Goal: Task Accomplishment & Management: Manage account settings

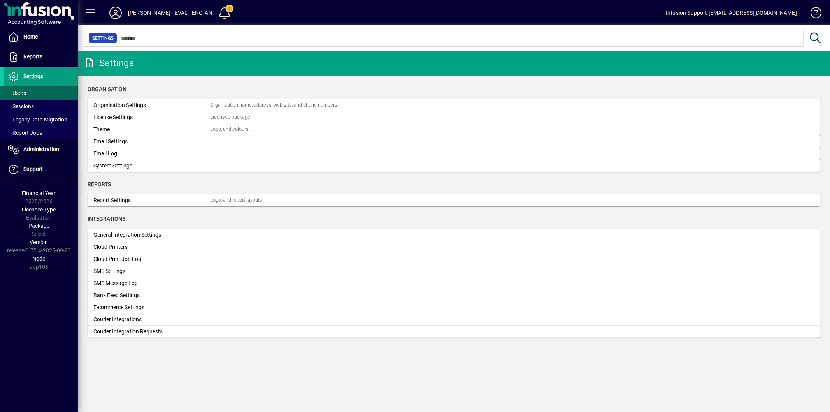
click at [29, 92] on span at bounding box center [41, 93] width 74 height 19
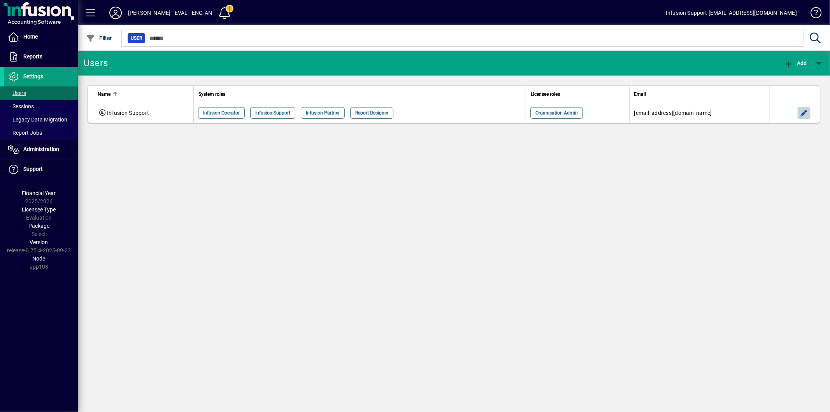
drag, startPoint x: 807, startPoint y: 113, endPoint x: 705, endPoint y: 139, distance: 105.5
click at [807, 114] on span "button" at bounding box center [804, 112] width 19 height 19
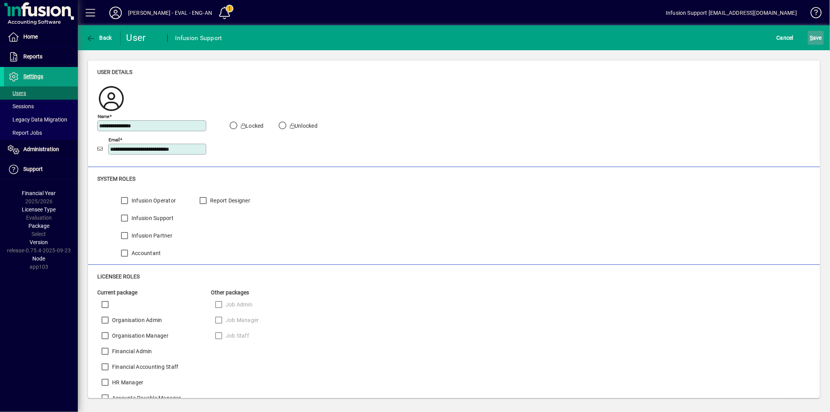
click at [816, 37] on span "S ave" at bounding box center [816, 38] width 12 height 12
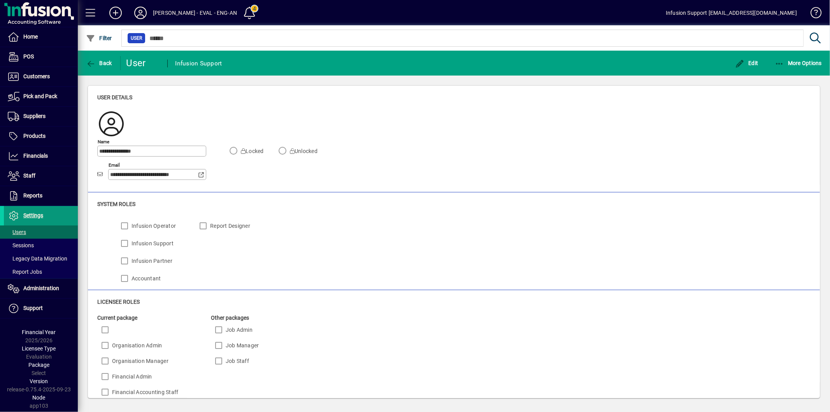
click at [60, 218] on span at bounding box center [41, 215] width 74 height 19
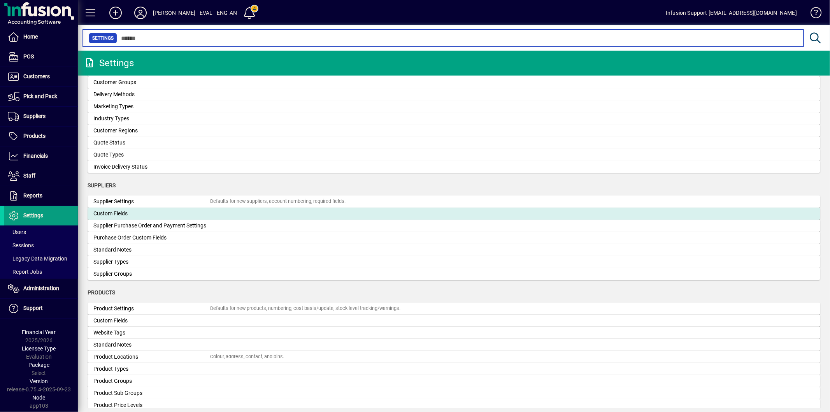
scroll to position [649, 0]
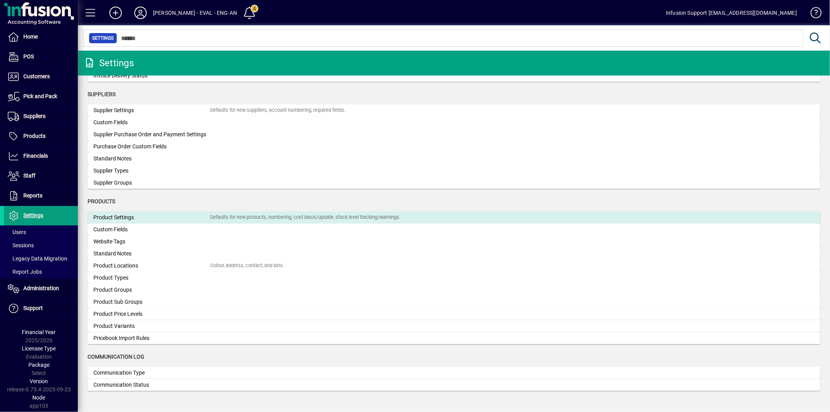
click at [153, 216] on div "Product Settings" at bounding box center [151, 217] width 117 height 8
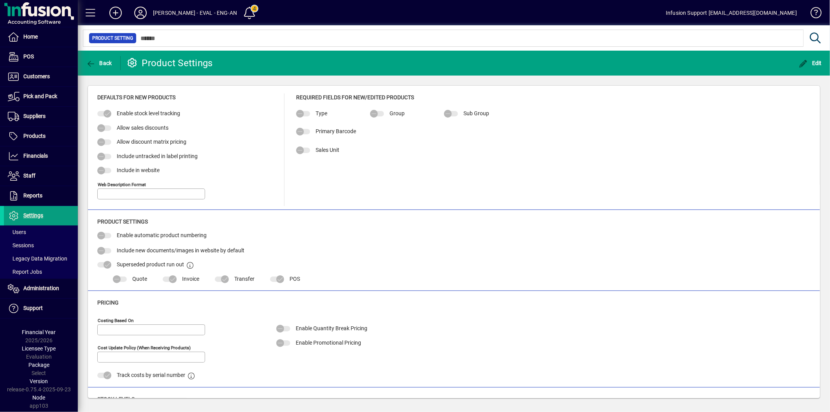
type input "**********"
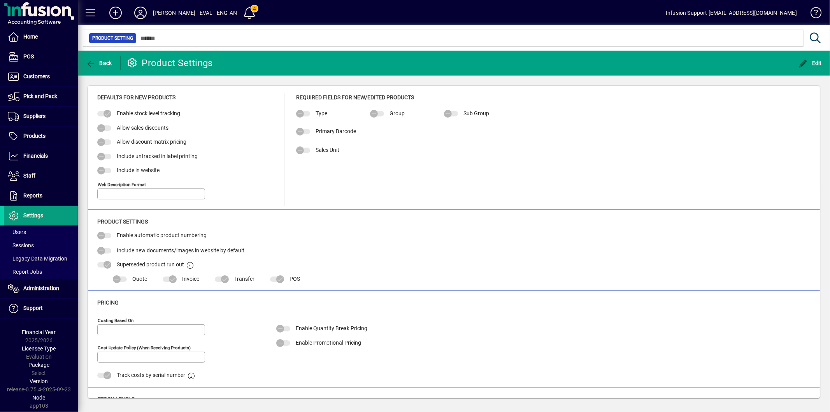
type input "**********"
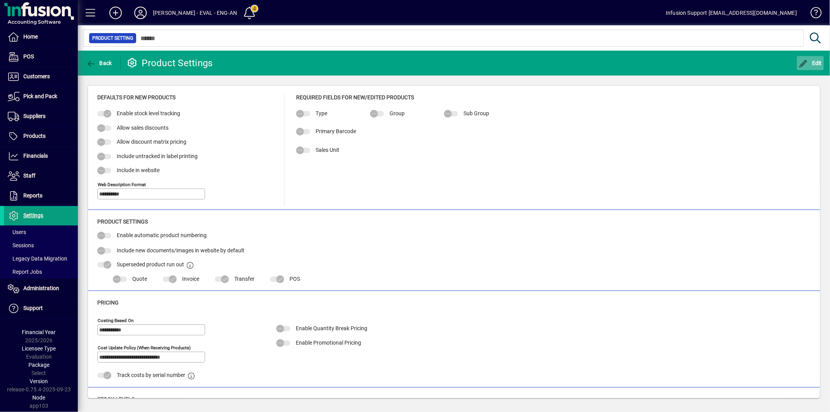
click at [806, 65] on icon "button" at bounding box center [804, 64] width 10 height 8
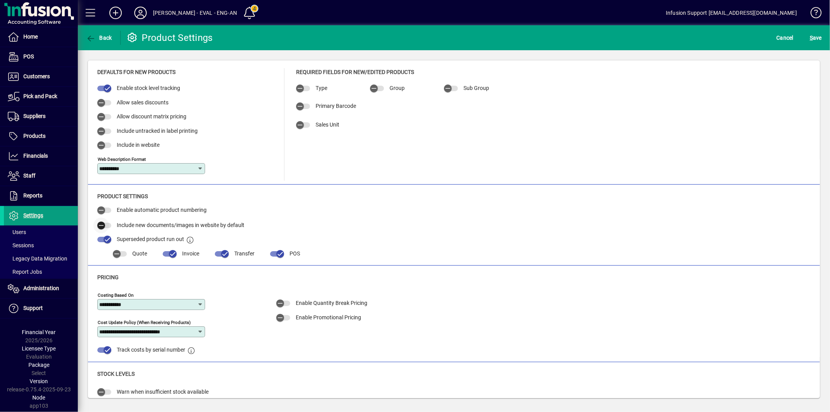
click at [110, 225] on button "button" at bounding box center [104, 225] width 14 height 5
click at [812, 35] on span "S" at bounding box center [811, 38] width 3 height 6
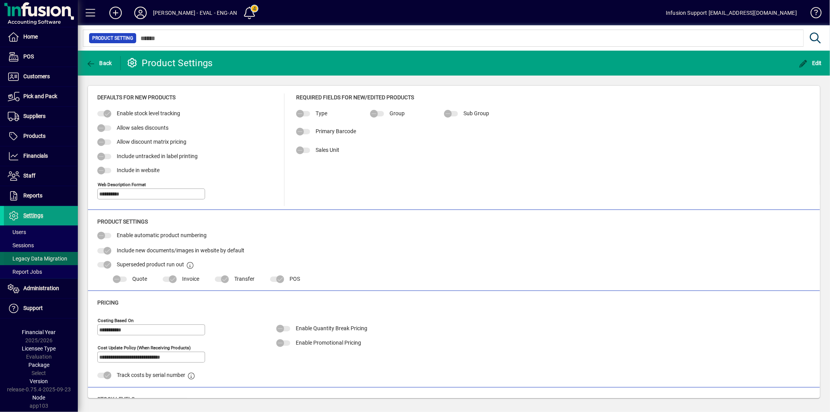
click at [59, 259] on span "Legacy Data Migration" at bounding box center [38, 258] width 60 height 6
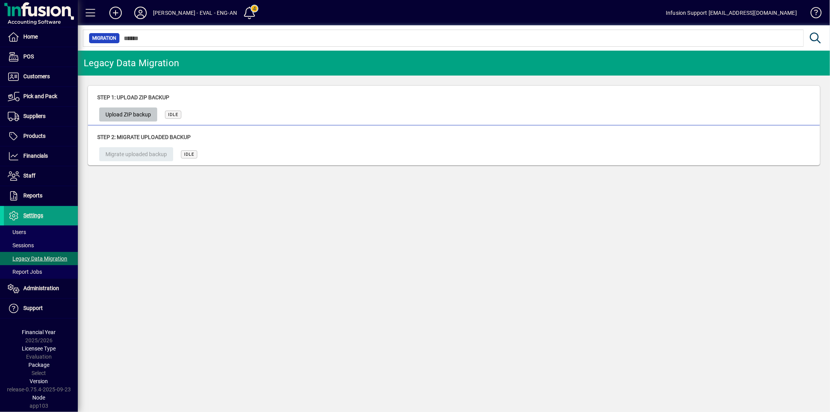
click at [151, 118] on span "button" at bounding box center [128, 114] width 58 height 19
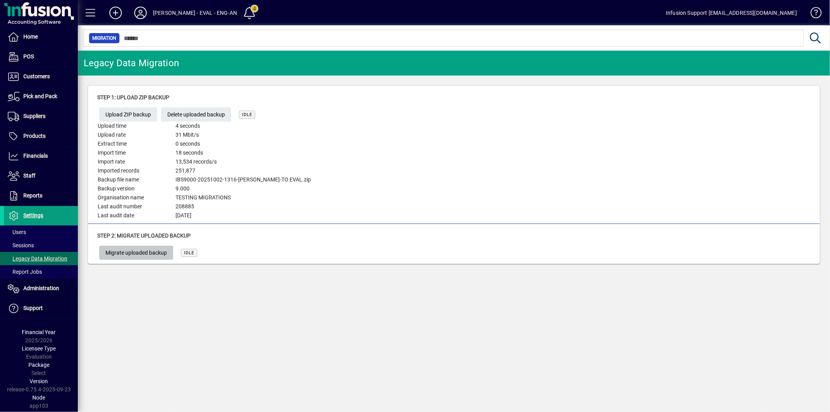
click at [114, 249] on span "Migrate uploaded backup" at bounding box center [135, 252] width 61 height 13
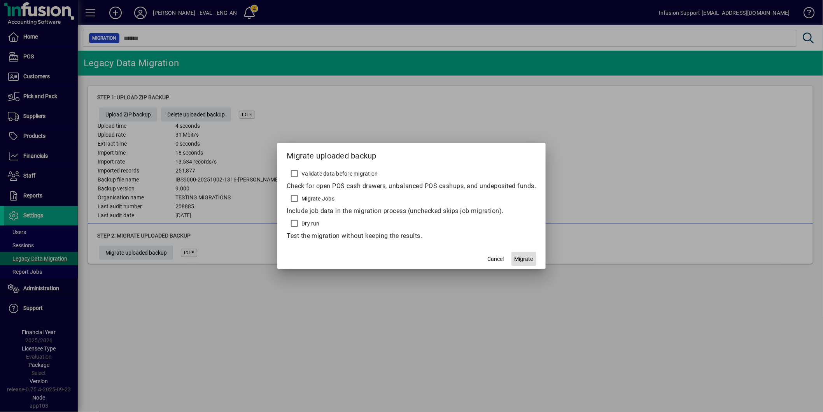
click at [526, 259] on span "Migrate" at bounding box center [524, 259] width 19 height 8
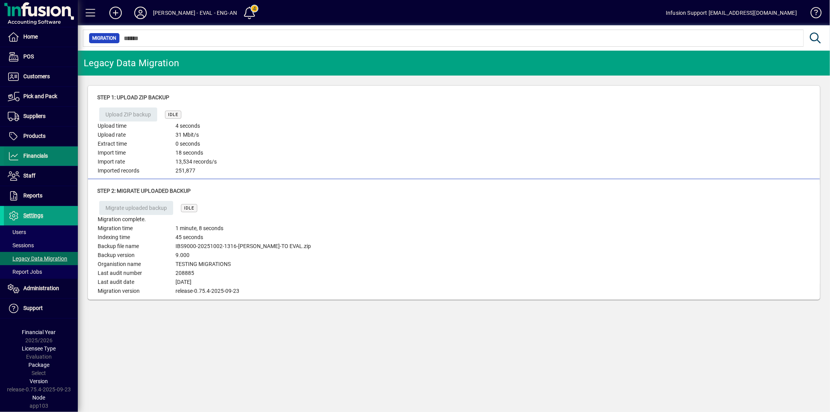
click at [26, 153] on span "Financials" at bounding box center [35, 156] width 25 height 6
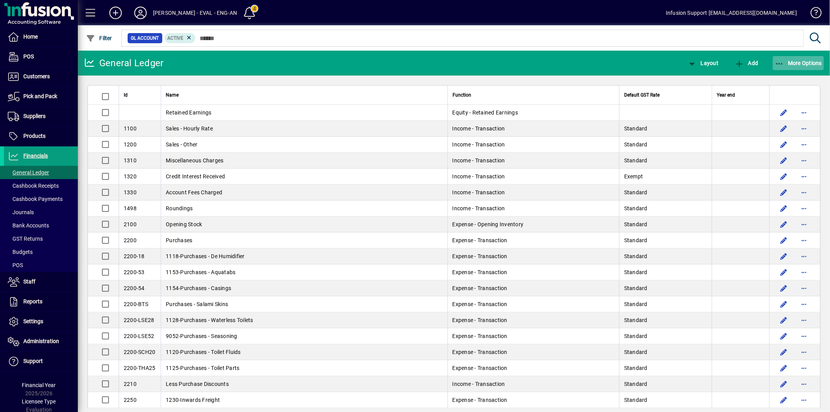
click at [786, 60] on span "More Options" at bounding box center [798, 63] width 47 height 6
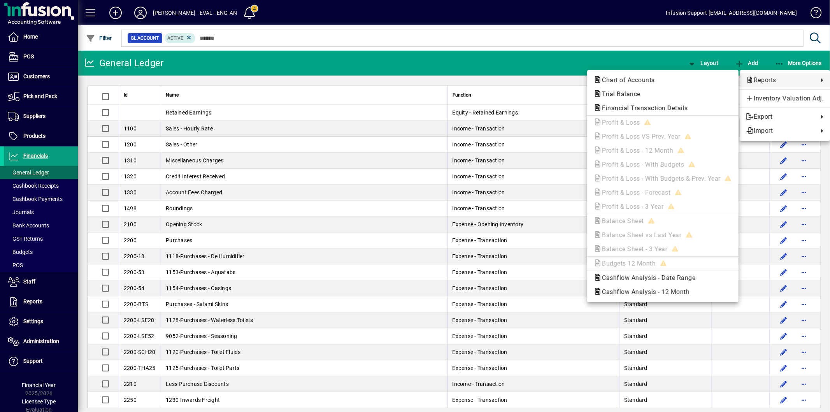
click at [203, 112] on div at bounding box center [415, 206] width 830 height 412
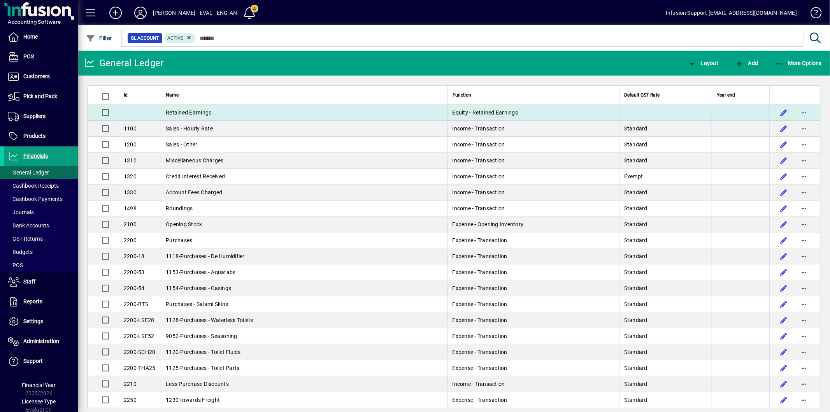
click at [218, 112] on td "Retained Earnings" at bounding box center [304, 113] width 286 height 16
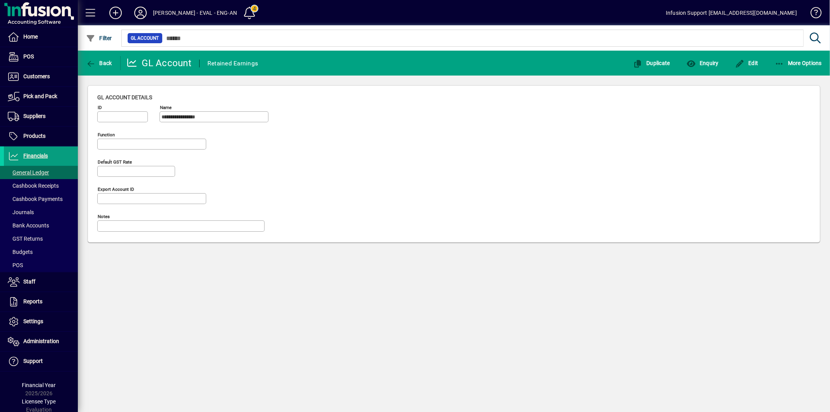
type input "**********"
click at [740, 69] on span "button" at bounding box center [746, 63] width 27 height 19
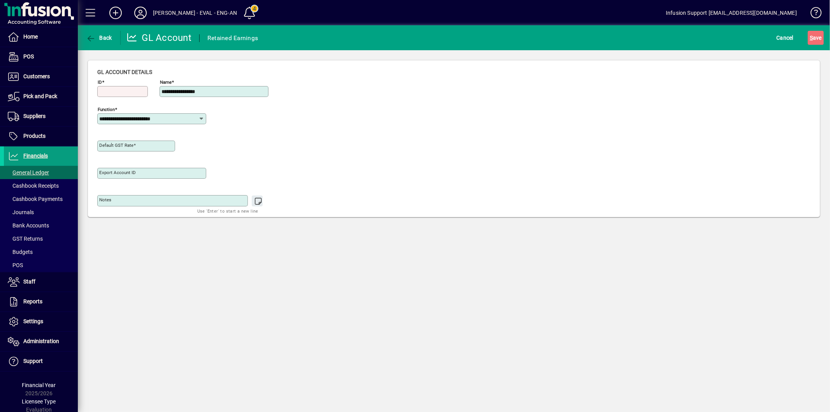
click at [122, 98] on div at bounding box center [122, 101] width 51 height 9
click at [130, 90] on input "ID" at bounding box center [123, 91] width 48 height 6
type input "***"
click at [146, 118] on input "**********" at bounding box center [148, 119] width 99 height 6
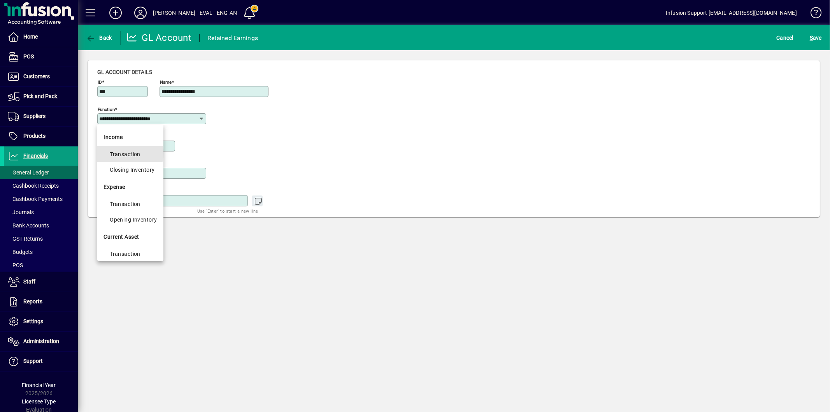
drag, startPoint x: 123, startPoint y: 153, endPoint x: 126, endPoint y: 149, distance: 5.8
click at [123, 154] on div "Transaction" at bounding box center [133, 153] width 47 height 9
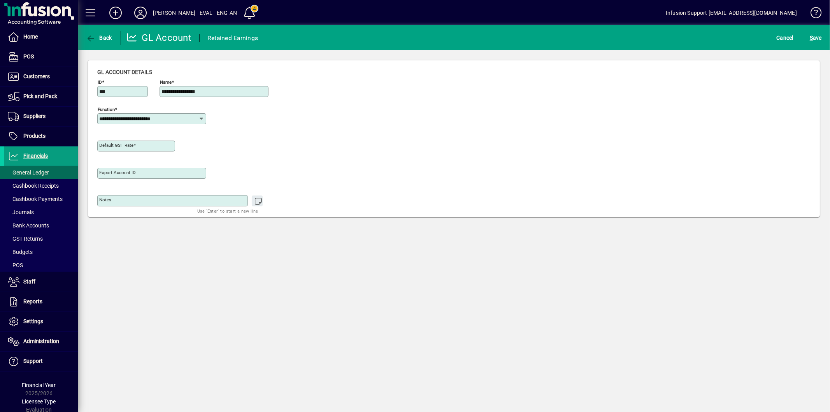
type input "**********"
click at [156, 119] on input "**********" at bounding box center [148, 119] width 99 height 6
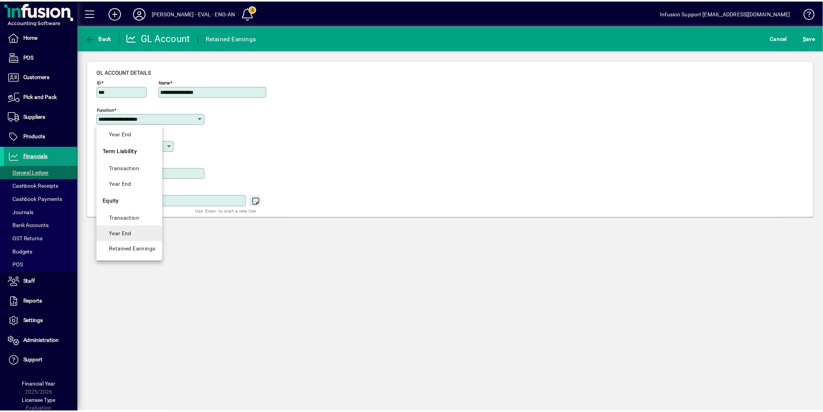
scroll to position [299, 0]
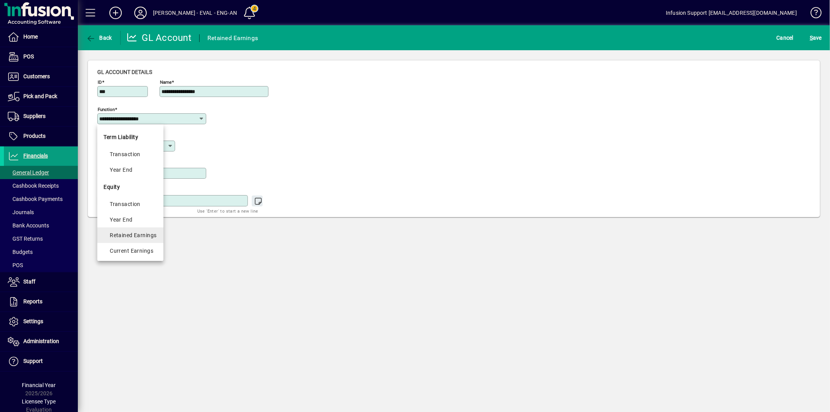
click at [149, 235] on div "Retained Earnings" at bounding box center [133, 234] width 47 height 9
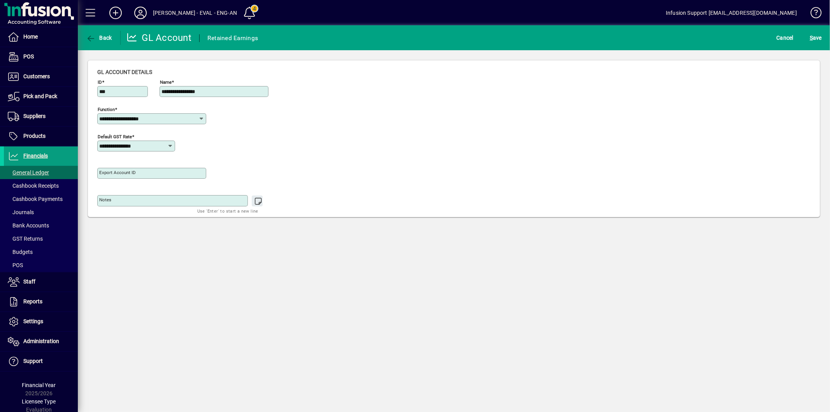
type input "**********"
click at [815, 39] on span "S ave" at bounding box center [816, 38] width 12 height 12
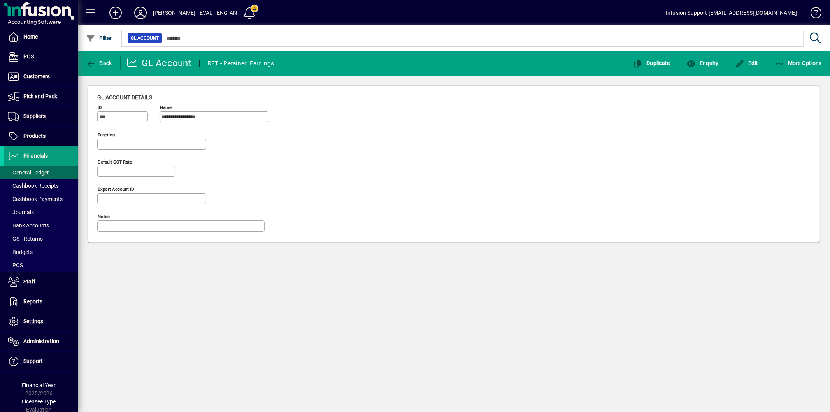
type input "**********"
click at [94, 67] on icon "button" at bounding box center [91, 64] width 10 height 8
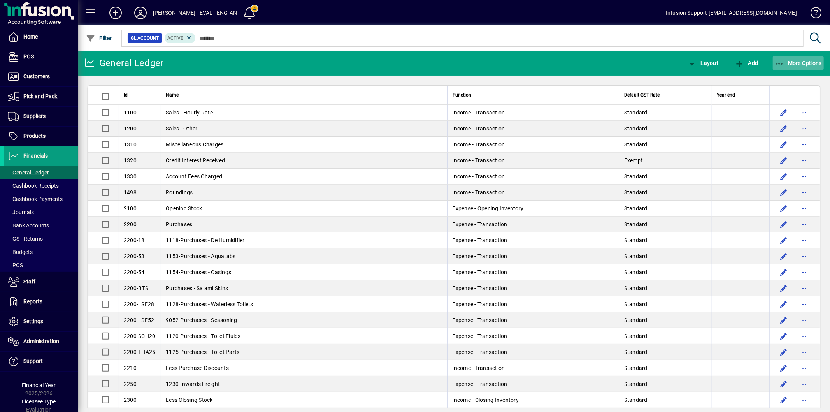
click at [797, 65] on span "button" at bounding box center [798, 63] width 51 height 19
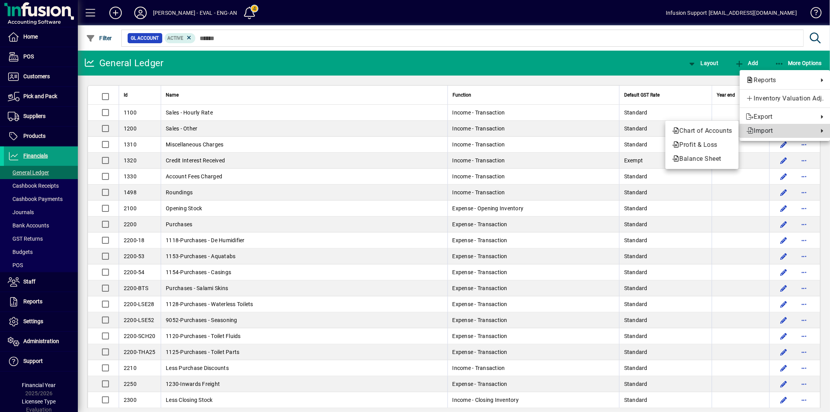
click at [764, 134] on span "Import" at bounding box center [780, 130] width 68 height 9
click at [718, 130] on span "Chart of Accounts" at bounding box center [702, 130] width 61 height 9
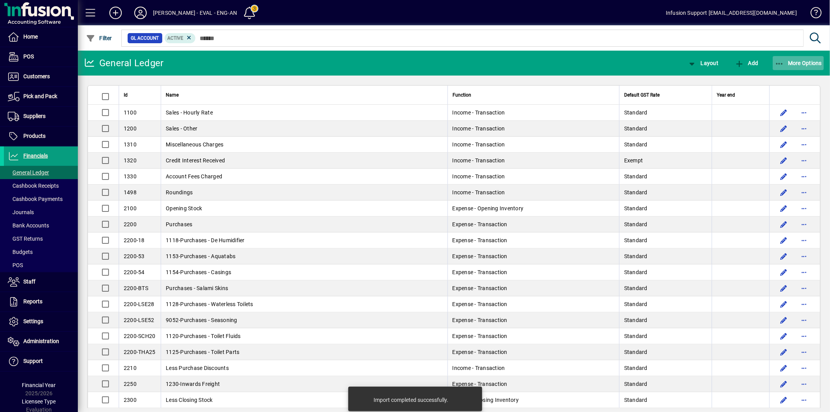
click at [792, 61] on span "More Options" at bounding box center [798, 63] width 47 height 6
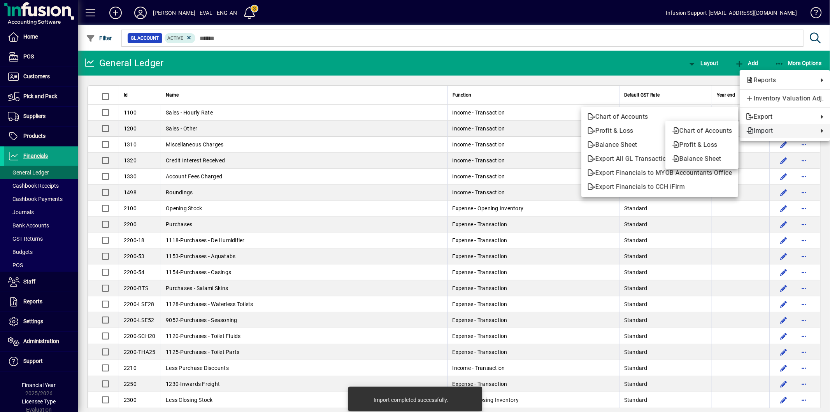
click at [759, 130] on span "Import" at bounding box center [780, 130] width 68 height 9
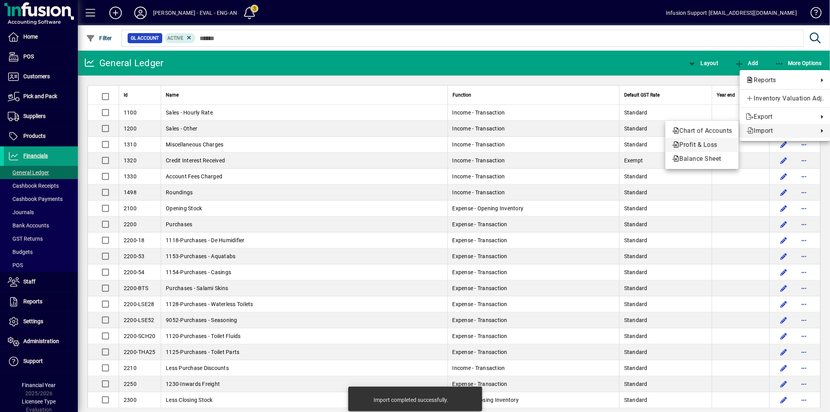
click at [701, 142] on span "Profit & Loss" at bounding box center [702, 144] width 61 height 9
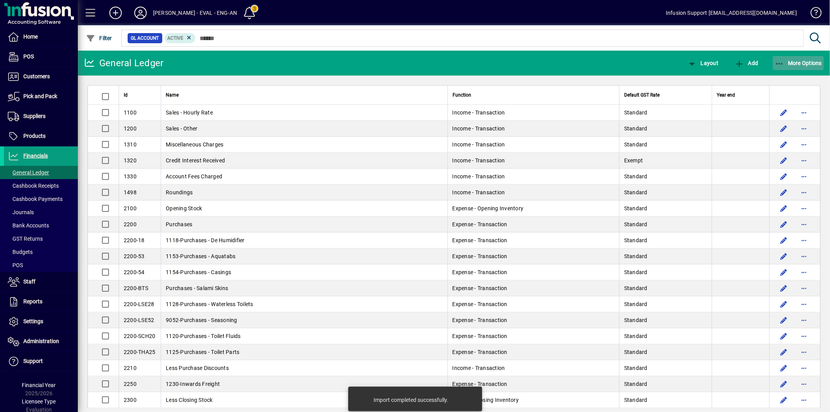
click at [784, 62] on span "More Options" at bounding box center [798, 63] width 47 height 6
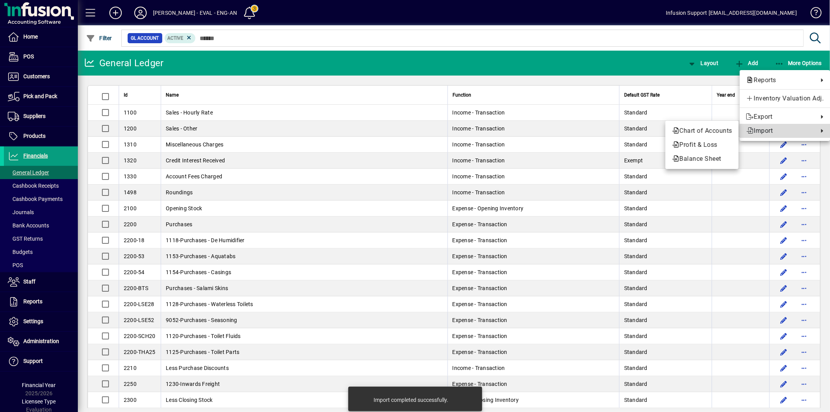
click at [764, 128] on span "Import" at bounding box center [780, 130] width 68 height 9
click at [698, 153] on button "Balance Sheet" at bounding box center [701, 159] width 73 height 14
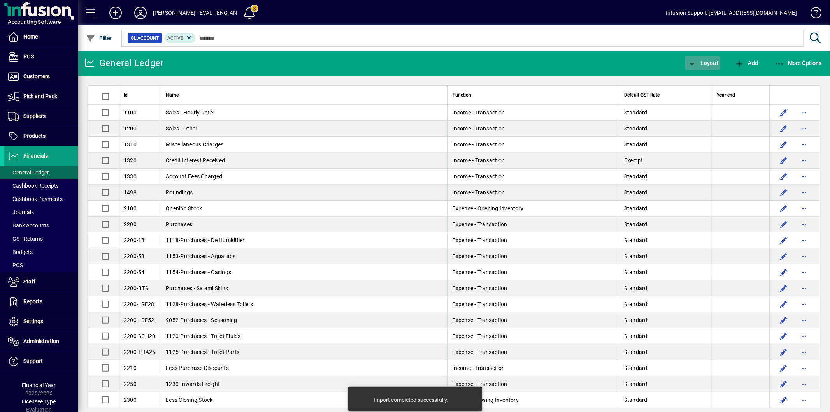
click at [709, 65] on span "button" at bounding box center [702, 63] width 35 height 19
click at [701, 103] on span "Balance Sheet" at bounding box center [711, 107] width 50 height 9
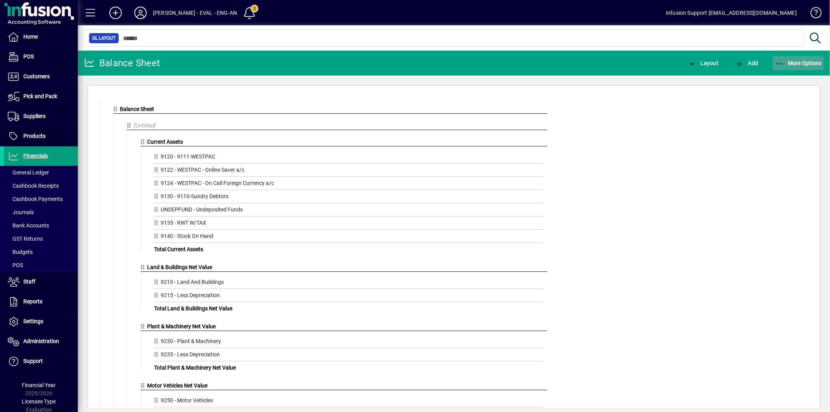
click at [785, 65] on button "More Options" at bounding box center [798, 63] width 51 height 14
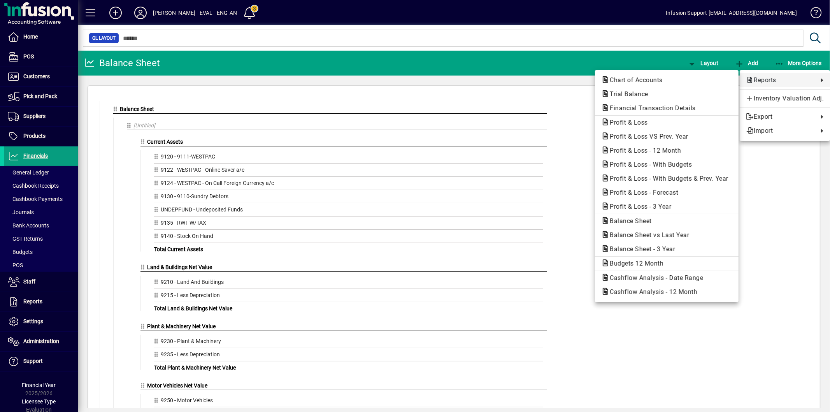
click at [775, 78] on span "Reports" at bounding box center [780, 79] width 68 height 9
click at [666, 246] on span "Balance Sheet - 3 Year" at bounding box center [640, 248] width 78 height 7
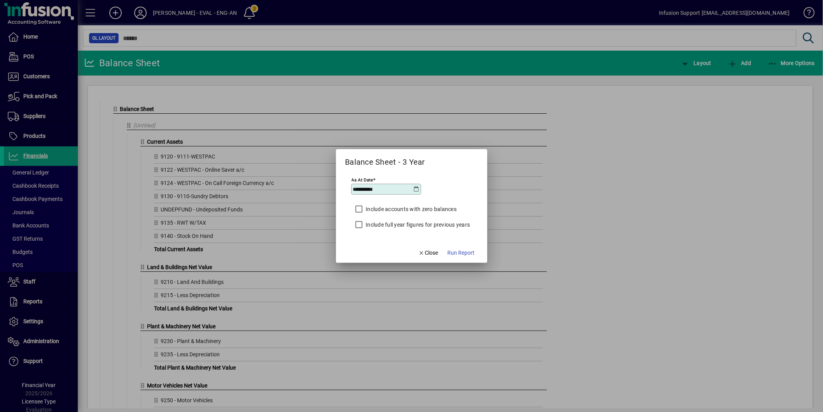
click at [430, 224] on label "Include full year figures for previous years" at bounding box center [418, 225] width 106 height 8
click at [472, 252] on span "Run Report" at bounding box center [461, 253] width 27 height 8
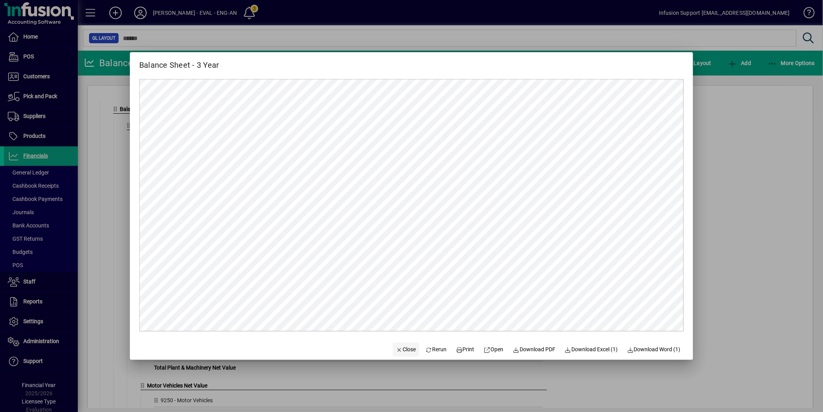
click at [397, 349] on span "Close" at bounding box center [406, 349] width 20 height 8
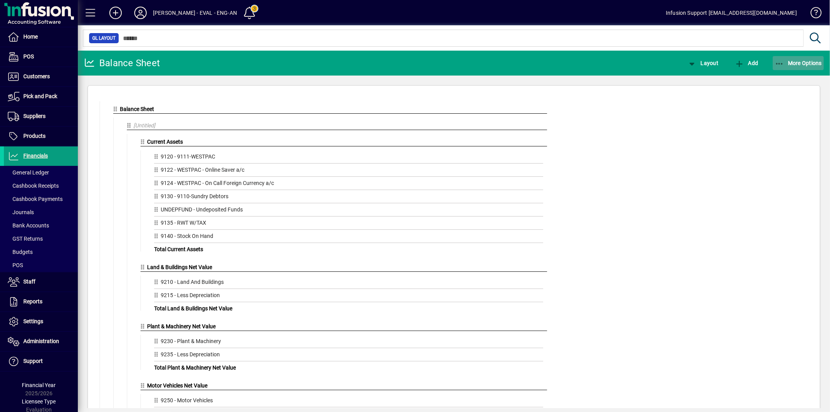
click at [777, 64] on icon "button" at bounding box center [780, 64] width 10 height 8
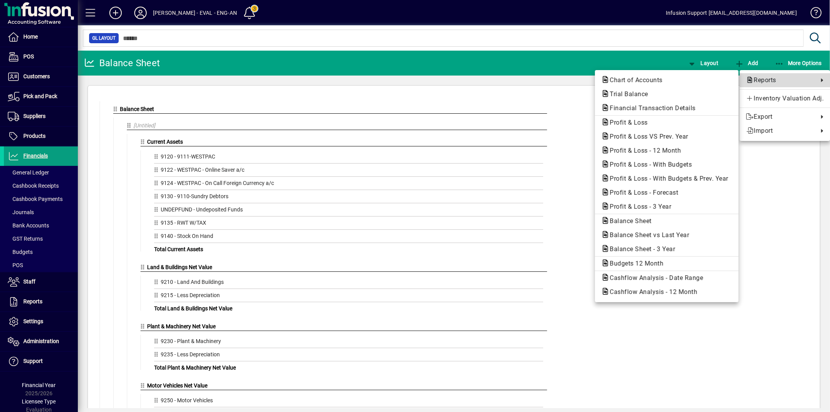
click at [769, 77] on span "Reports" at bounding box center [780, 79] width 68 height 9
click at [663, 205] on span "Profit & Loss - 3 Year" at bounding box center [638, 206] width 74 height 7
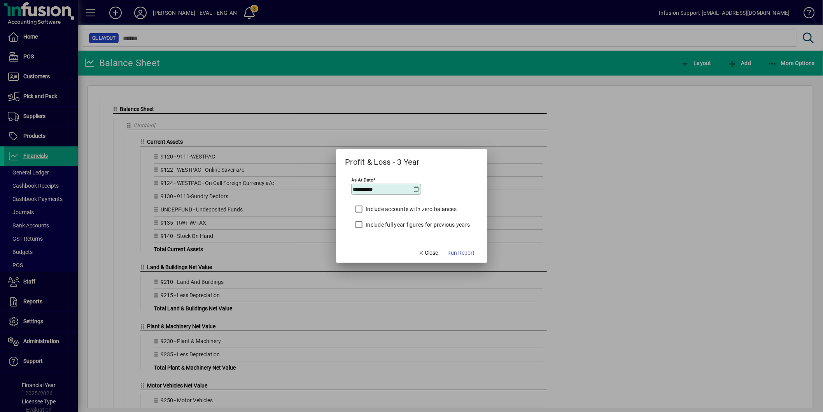
click at [450, 226] on label "Include full year figures for previous years" at bounding box center [418, 225] width 106 height 8
click at [469, 251] on span "Run Report" at bounding box center [461, 253] width 27 height 8
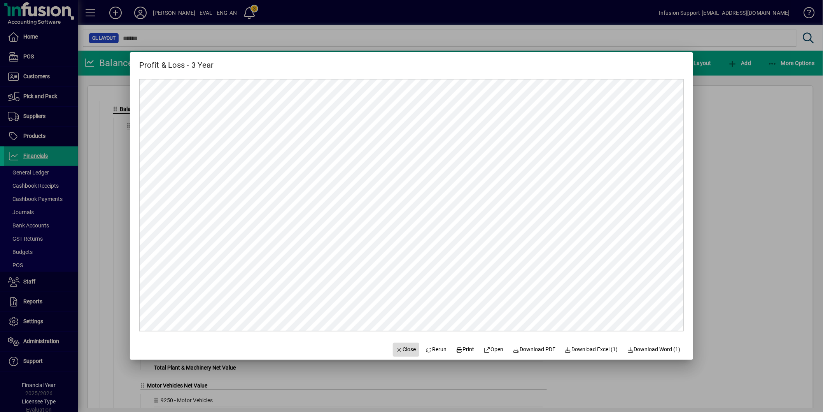
click at [396, 351] on span "Close" at bounding box center [406, 349] width 20 height 8
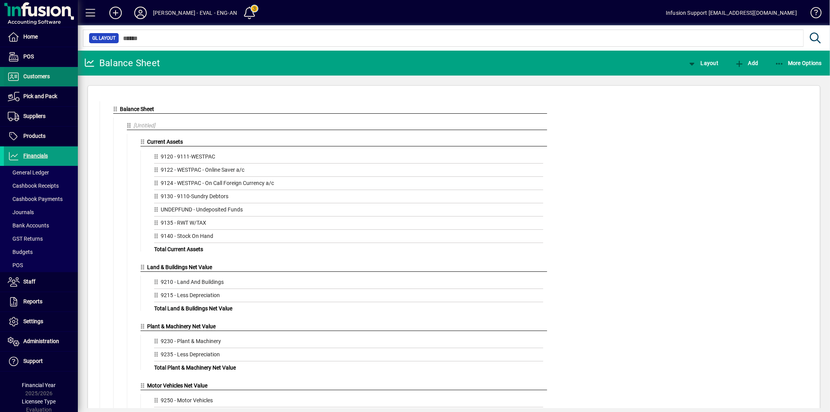
click at [33, 76] on span "Customers" at bounding box center [36, 76] width 26 height 6
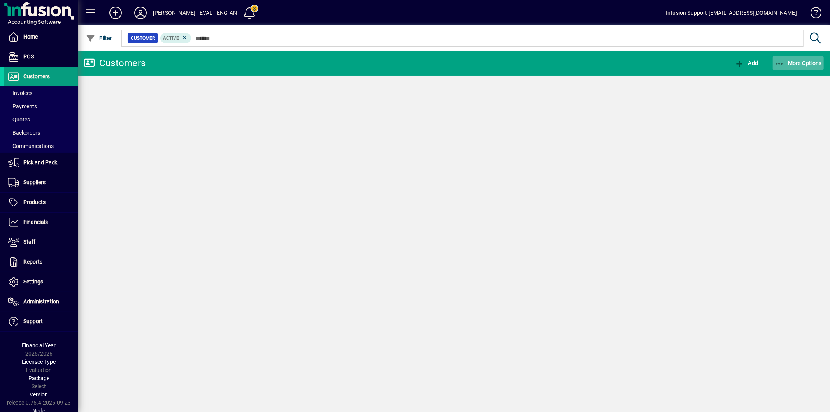
click at [802, 68] on span "button" at bounding box center [798, 63] width 51 height 19
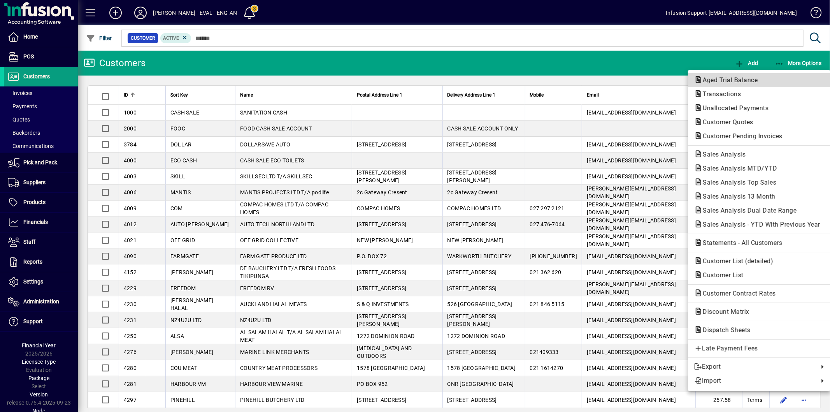
click at [763, 79] on span "Aged Trial Balance" at bounding box center [759, 79] width 130 height 9
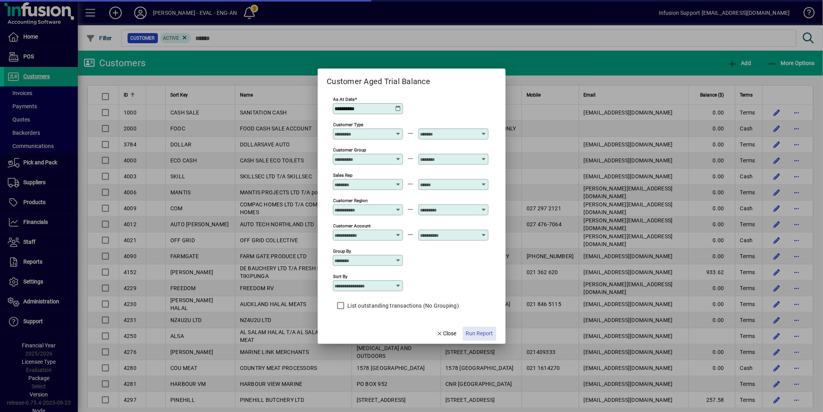
click at [481, 332] on span "Run Report" at bounding box center [479, 333] width 27 height 8
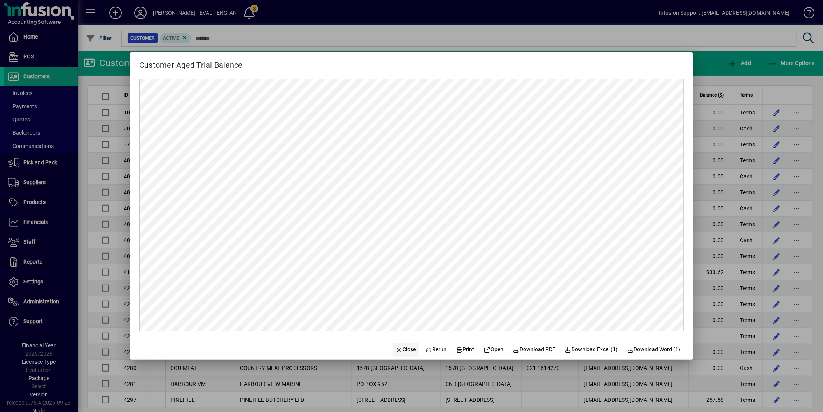
click at [405, 348] on span "Close" at bounding box center [406, 349] width 20 height 8
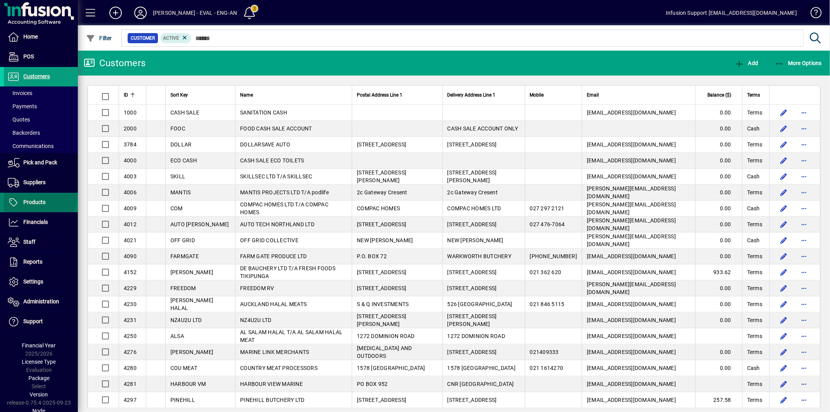
click at [39, 198] on span "Products" at bounding box center [25, 202] width 42 height 9
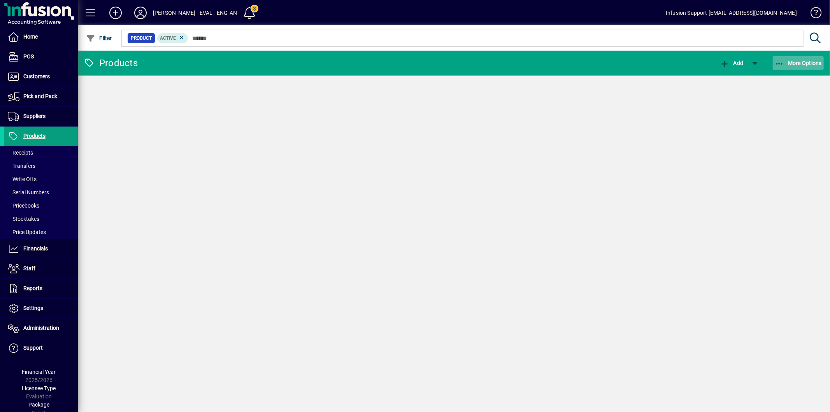
click at [781, 65] on icon "button" at bounding box center [780, 64] width 10 height 8
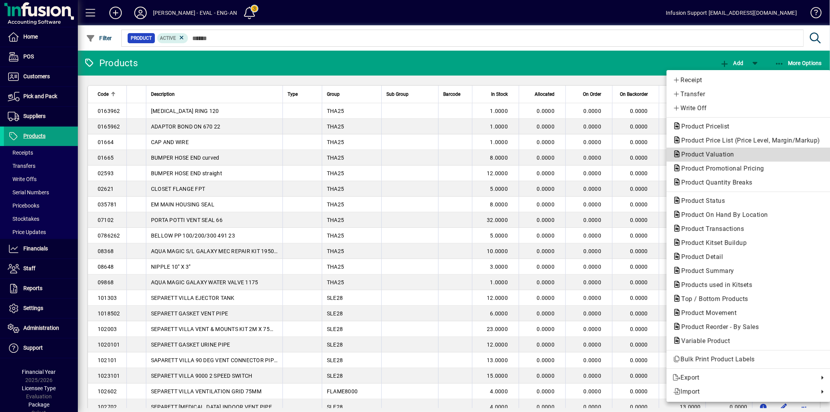
click at [720, 154] on span "Product Valuation" at bounding box center [705, 154] width 65 height 7
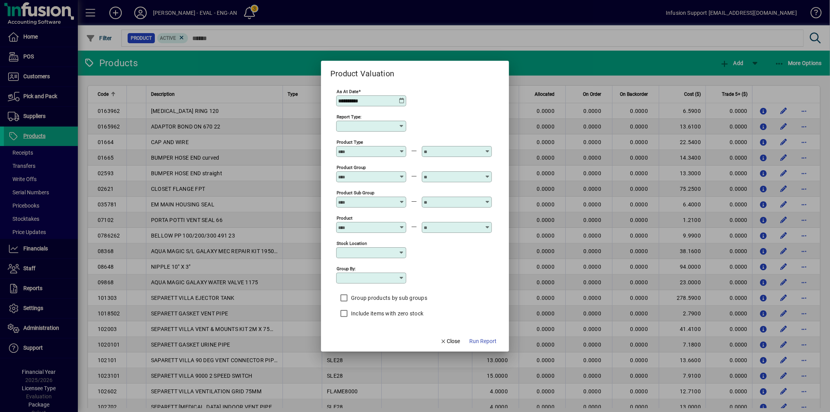
type input "******"
type input "**********"
click at [483, 340] on span "Run Report" at bounding box center [482, 341] width 27 height 8
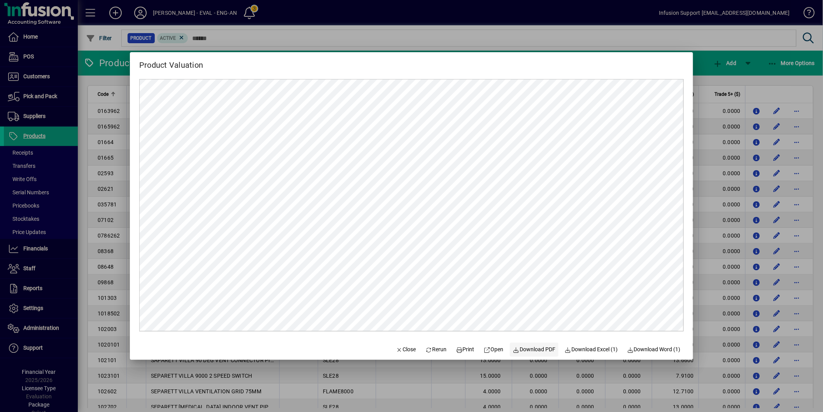
click at [527, 346] on span "Download PDF" at bounding box center [534, 349] width 43 height 8
click at [398, 347] on span "Close" at bounding box center [406, 349] width 20 height 8
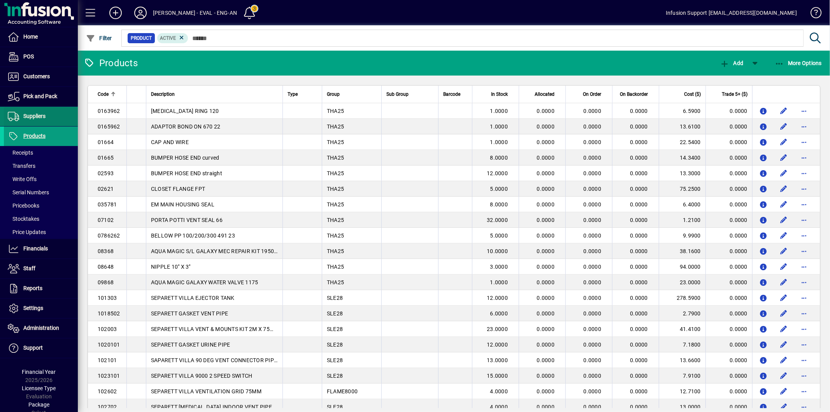
click at [44, 112] on span "Suppliers" at bounding box center [25, 116] width 42 height 9
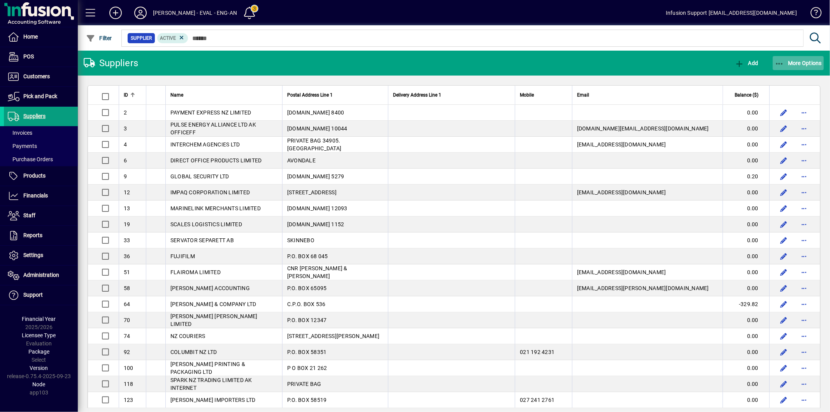
click at [789, 65] on span "More Options" at bounding box center [798, 63] width 47 height 6
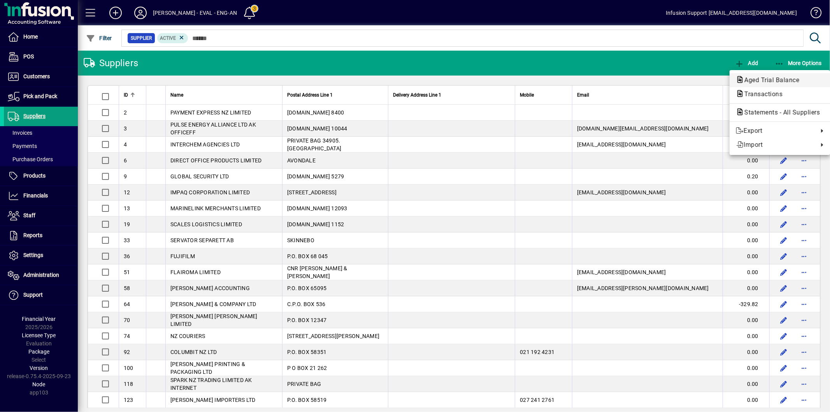
click at [780, 77] on span "Aged Trial Balance" at bounding box center [769, 79] width 67 height 7
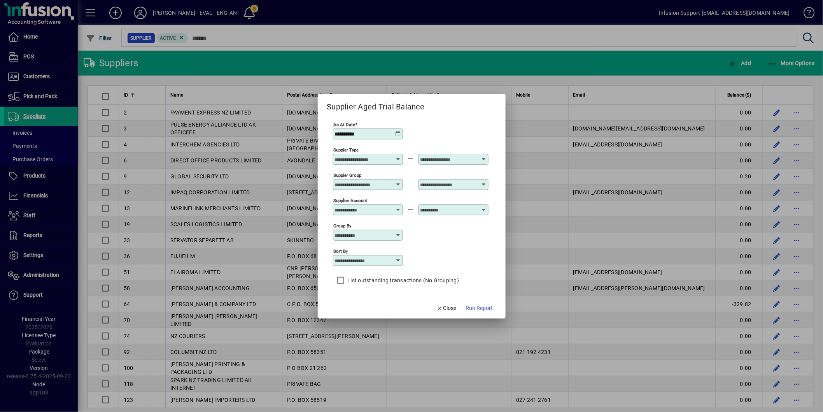
click at [480, 305] on span "Run Report" at bounding box center [479, 308] width 27 height 8
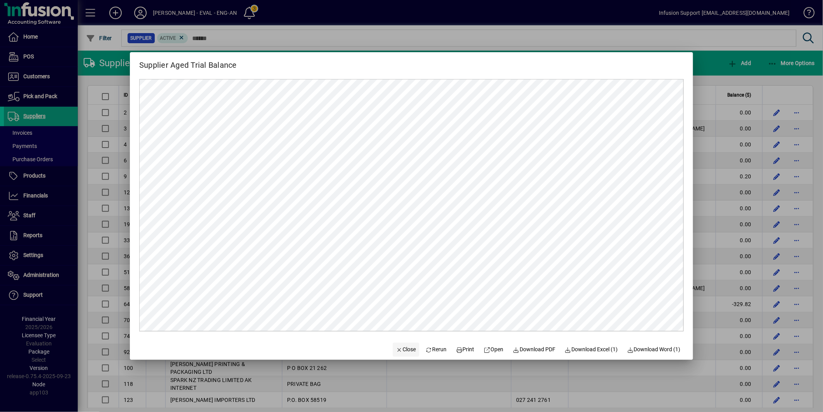
click at [396, 348] on span "Close" at bounding box center [406, 349] width 20 height 8
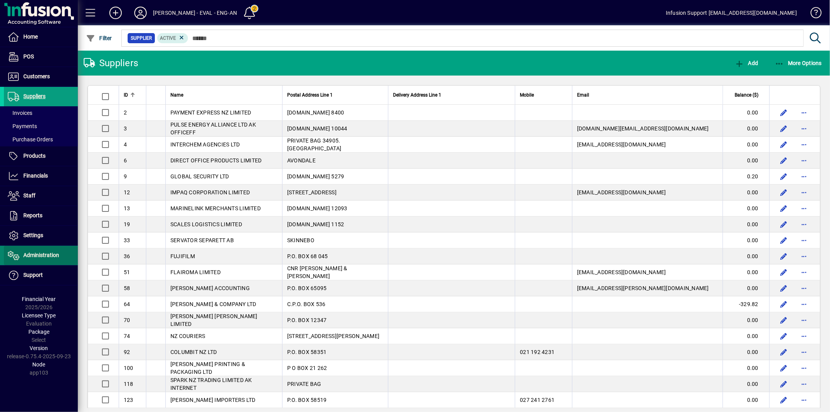
click at [34, 257] on span "Administration" at bounding box center [41, 255] width 36 height 6
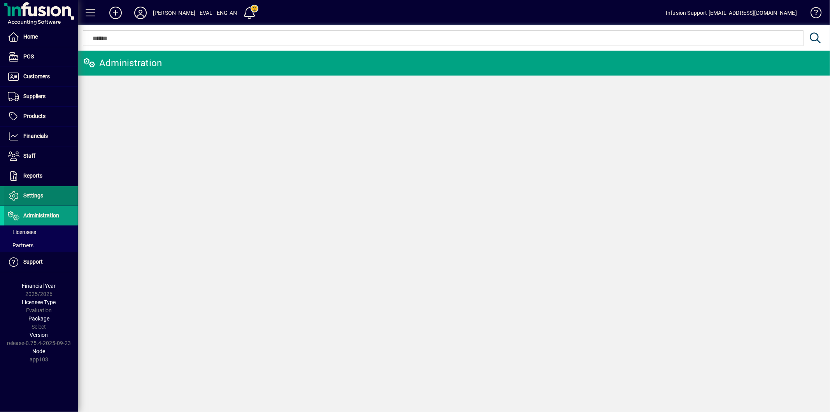
click at [41, 193] on span "Settings" at bounding box center [33, 195] width 20 height 6
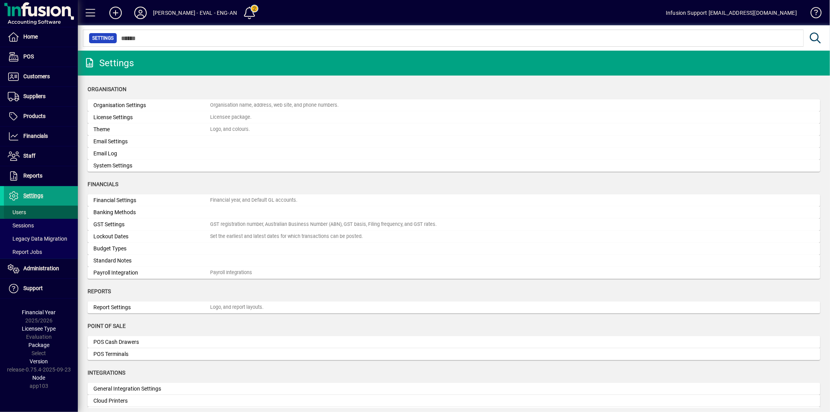
click at [39, 209] on span at bounding box center [41, 212] width 74 height 19
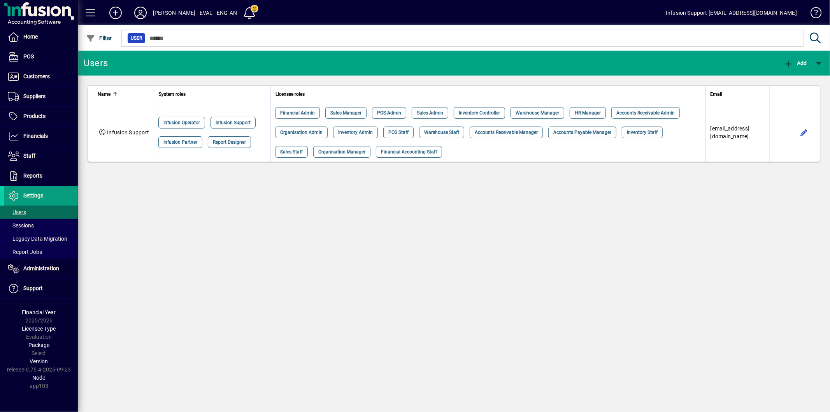
click at [784, 49] on div "User" at bounding box center [473, 37] width 706 height 25
click at [789, 60] on icon "button" at bounding box center [789, 64] width 10 height 8
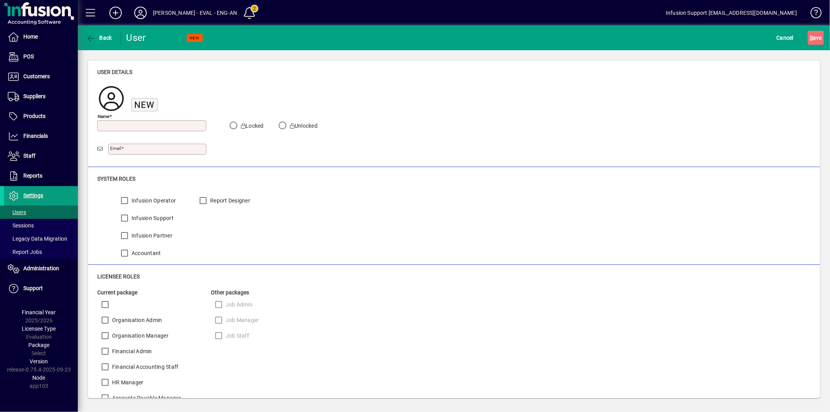
click at [162, 124] on input "Name" at bounding box center [152, 126] width 107 height 6
type input "*********"
click at [144, 151] on input "Email" at bounding box center [158, 149] width 96 height 6
type input "**********"
click at [810, 37] on span "S" at bounding box center [811, 38] width 3 height 6
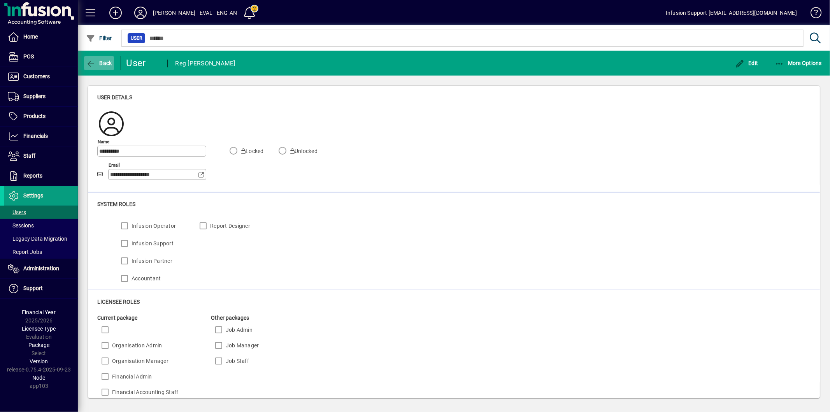
click at [92, 63] on icon "button" at bounding box center [91, 64] width 10 height 8
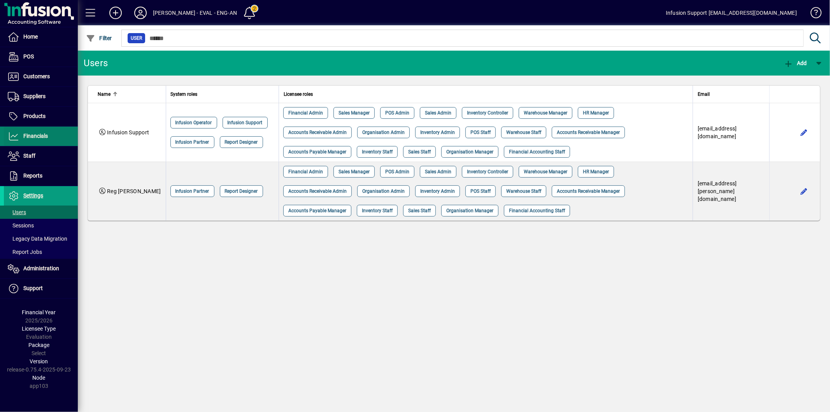
click at [40, 135] on span "Financials" at bounding box center [35, 136] width 25 height 6
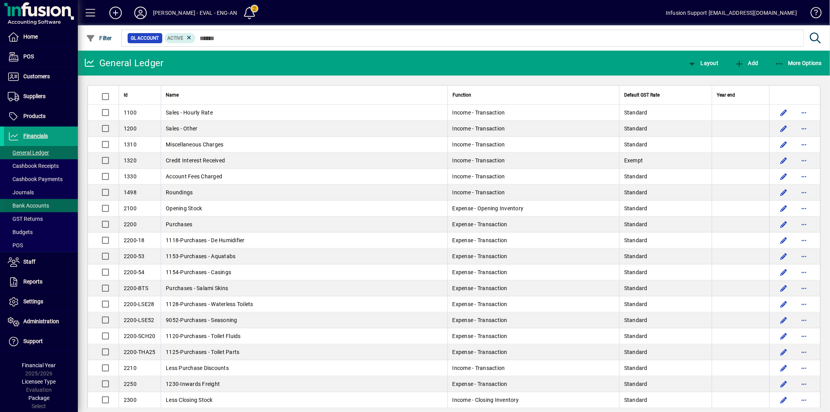
click at [38, 200] on span at bounding box center [41, 205] width 74 height 19
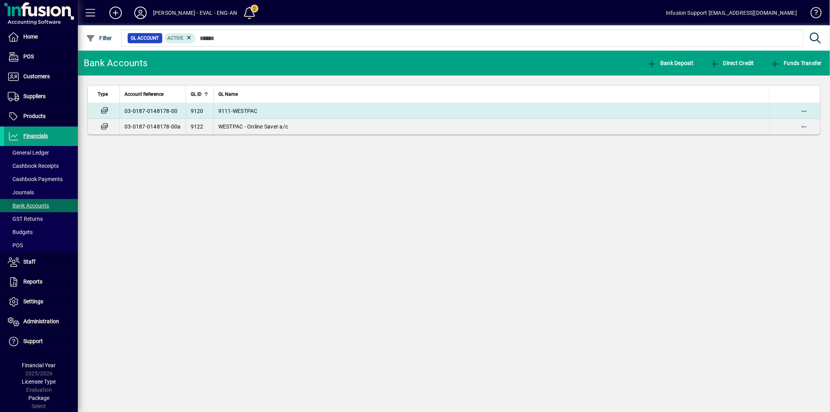
click at [141, 106] on td "03-0187-0148178-00" at bounding box center [152, 111] width 66 height 16
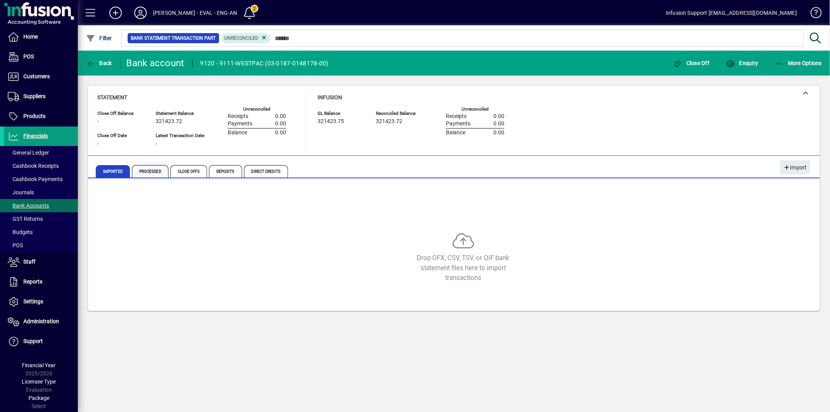
click at [150, 175] on span "Processed" at bounding box center [150, 171] width 37 height 12
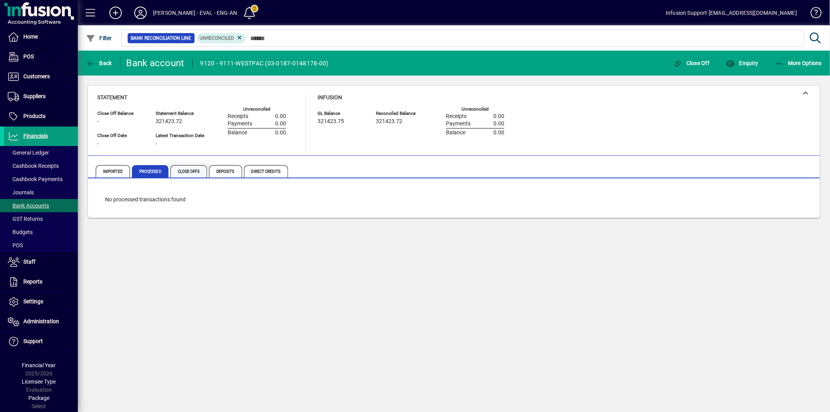
click at [176, 169] on span "Close Offs" at bounding box center [188, 171] width 37 height 12
click at [210, 169] on span "Deposits" at bounding box center [225, 171] width 33 height 12
click at [254, 170] on span "Direct Credits" at bounding box center [266, 171] width 44 height 12
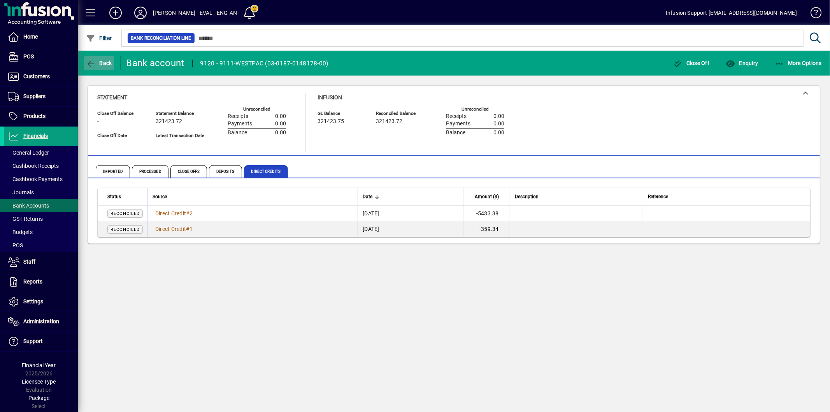
click at [96, 56] on span "button" at bounding box center [99, 63] width 30 height 19
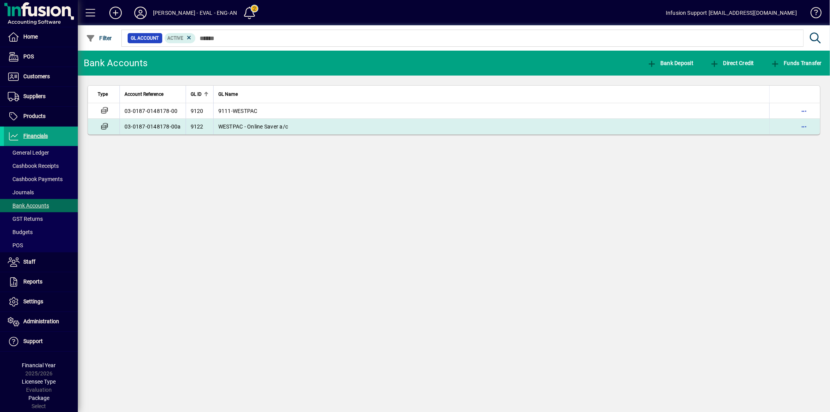
click at [127, 123] on td "03-0187-0148178-00a" at bounding box center [152, 127] width 66 height 16
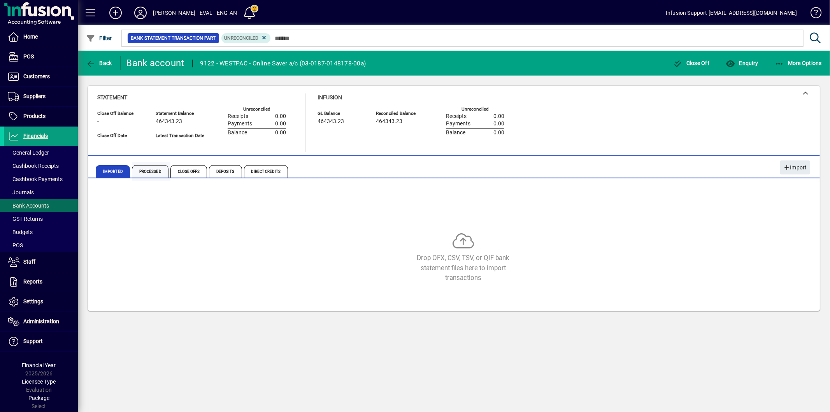
click at [141, 171] on span "Processed" at bounding box center [150, 171] width 37 height 12
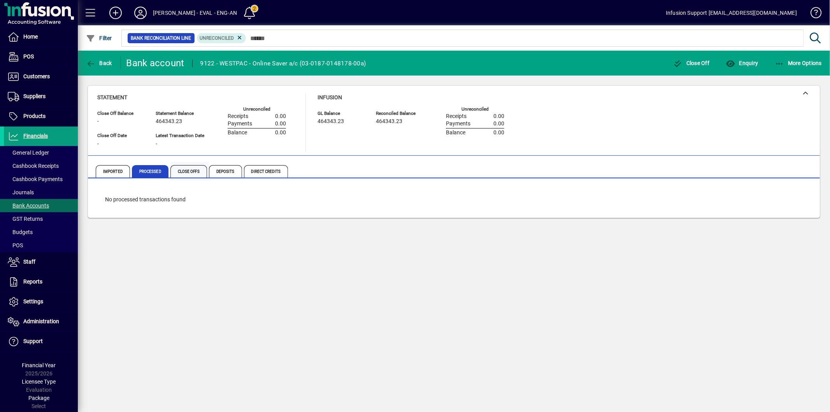
click at [189, 169] on span "Close Offs" at bounding box center [188, 171] width 37 height 12
click at [225, 169] on span "Deposits" at bounding box center [225, 171] width 33 height 12
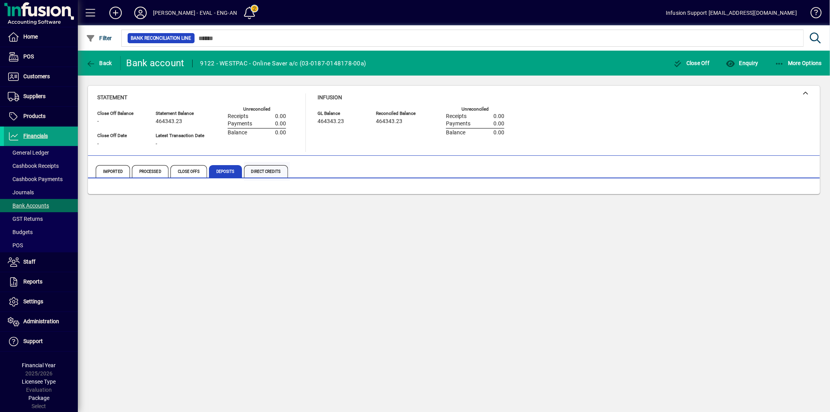
click at [263, 169] on span "Direct Credits" at bounding box center [266, 171] width 44 height 12
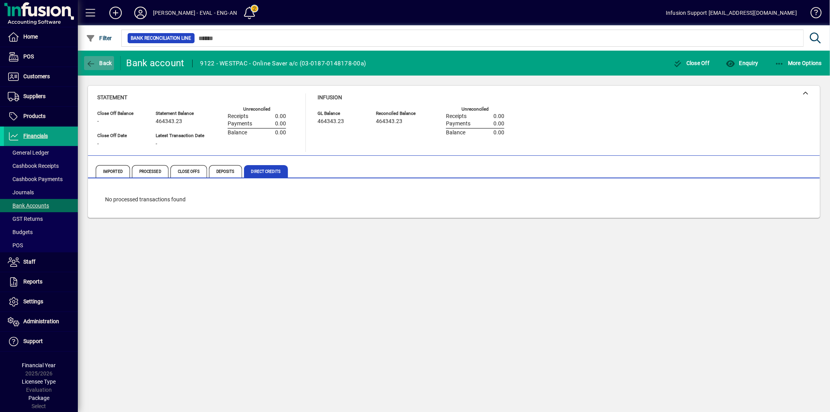
click at [92, 64] on icon "button" at bounding box center [91, 64] width 10 height 8
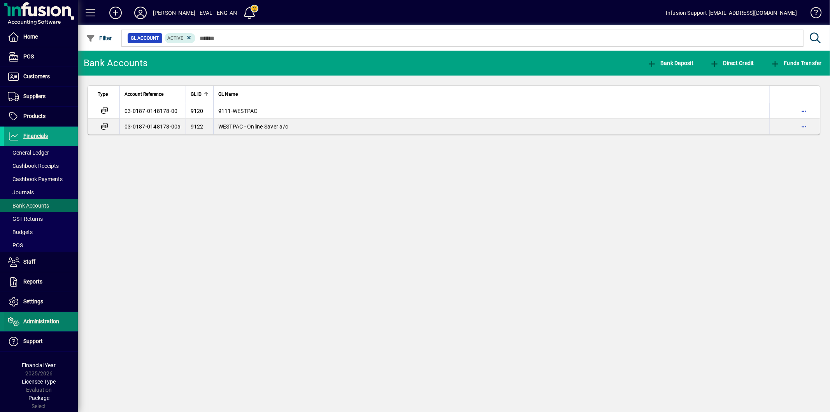
click at [40, 323] on span "Administration" at bounding box center [41, 321] width 36 height 6
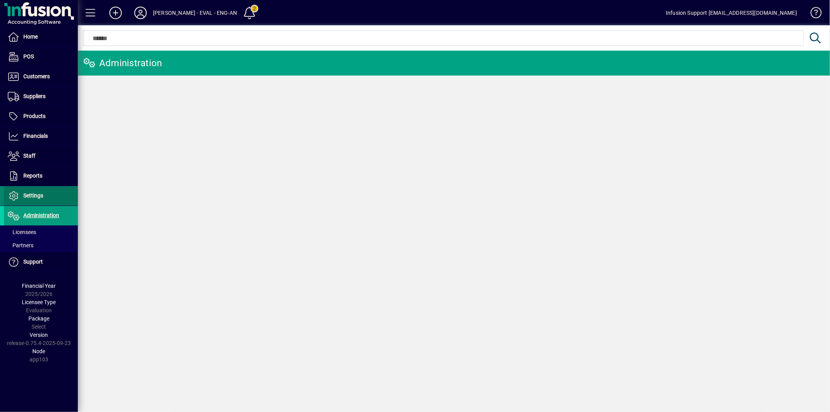
click at [45, 191] on span at bounding box center [41, 195] width 74 height 19
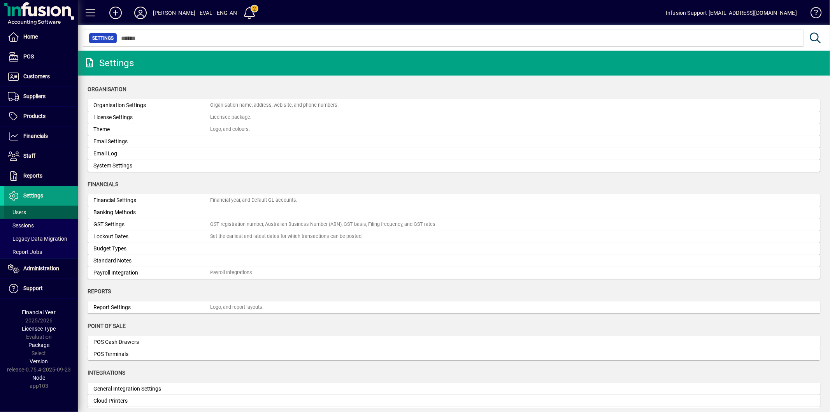
click at [44, 212] on span at bounding box center [41, 212] width 74 height 19
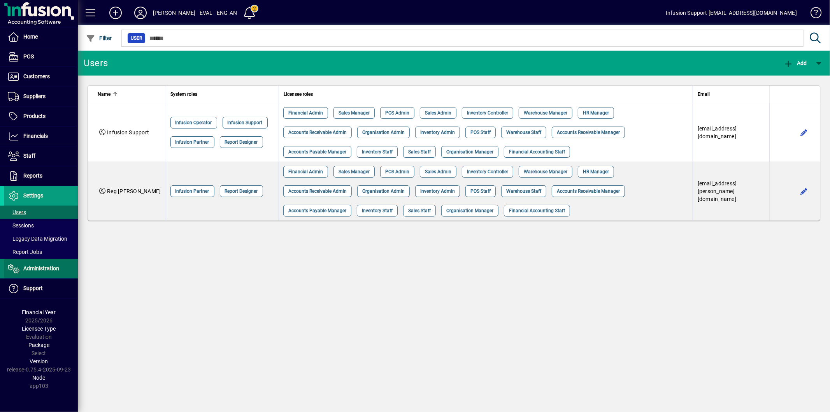
click at [46, 263] on span at bounding box center [41, 268] width 74 height 19
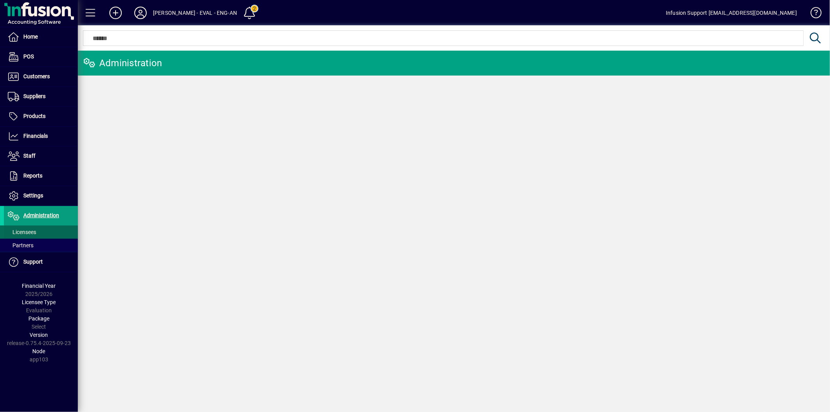
click at [40, 231] on span at bounding box center [41, 232] width 74 height 19
click at [203, 33] on div at bounding box center [496, 29] width 752 height 9
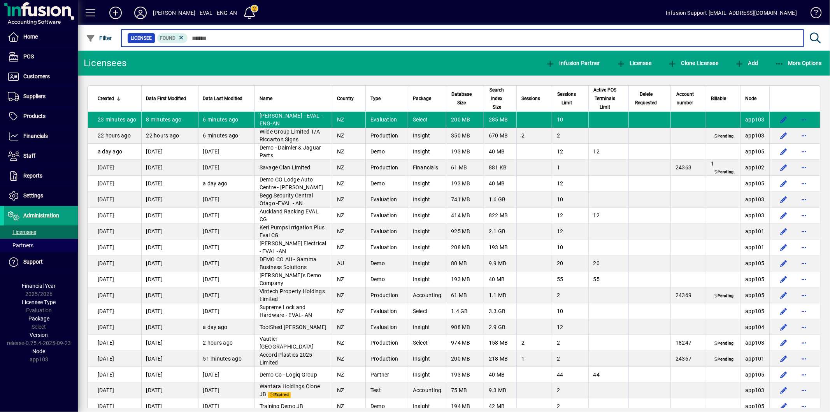
click at [205, 36] on input "text" at bounding box center [492, 38] width 609 height 11
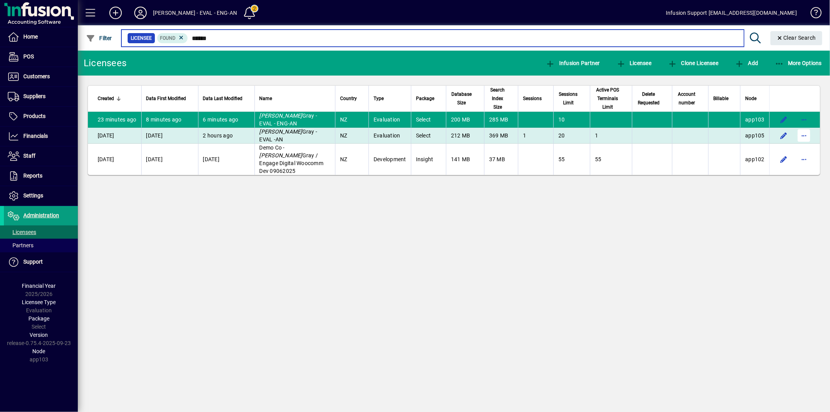
type input "*****"
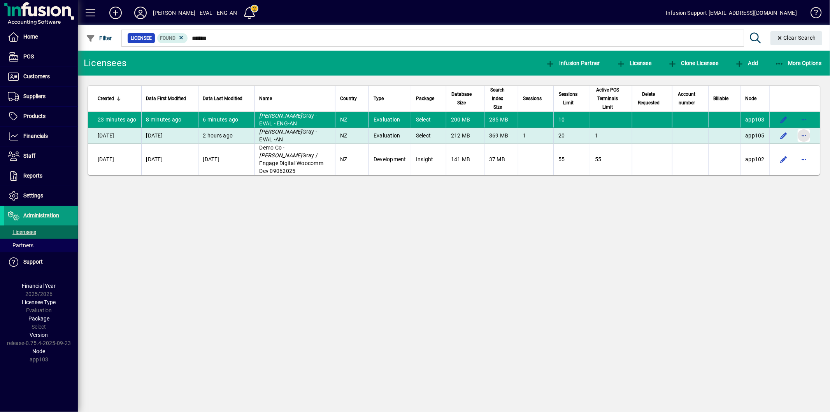
click at [799, 134] on span "button" at bounding box center [804, 135] width 19 height 19
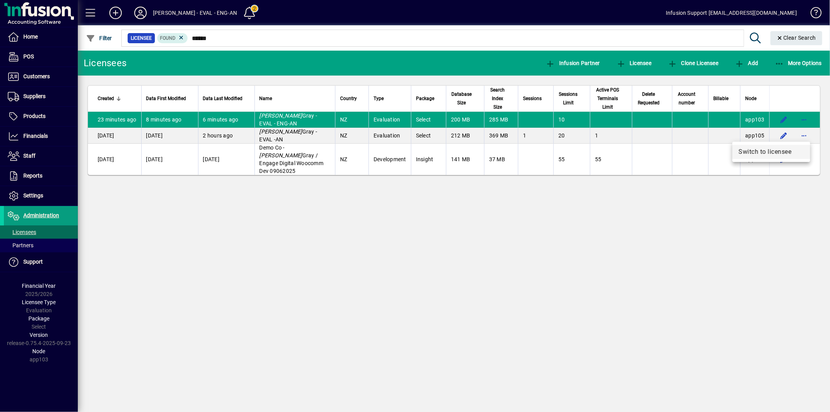
click at [777, 147] on span "Switch to licensee" at bounding box center [770, 151] width 65 height 9
